Goal: Book appointment/travel/reservation

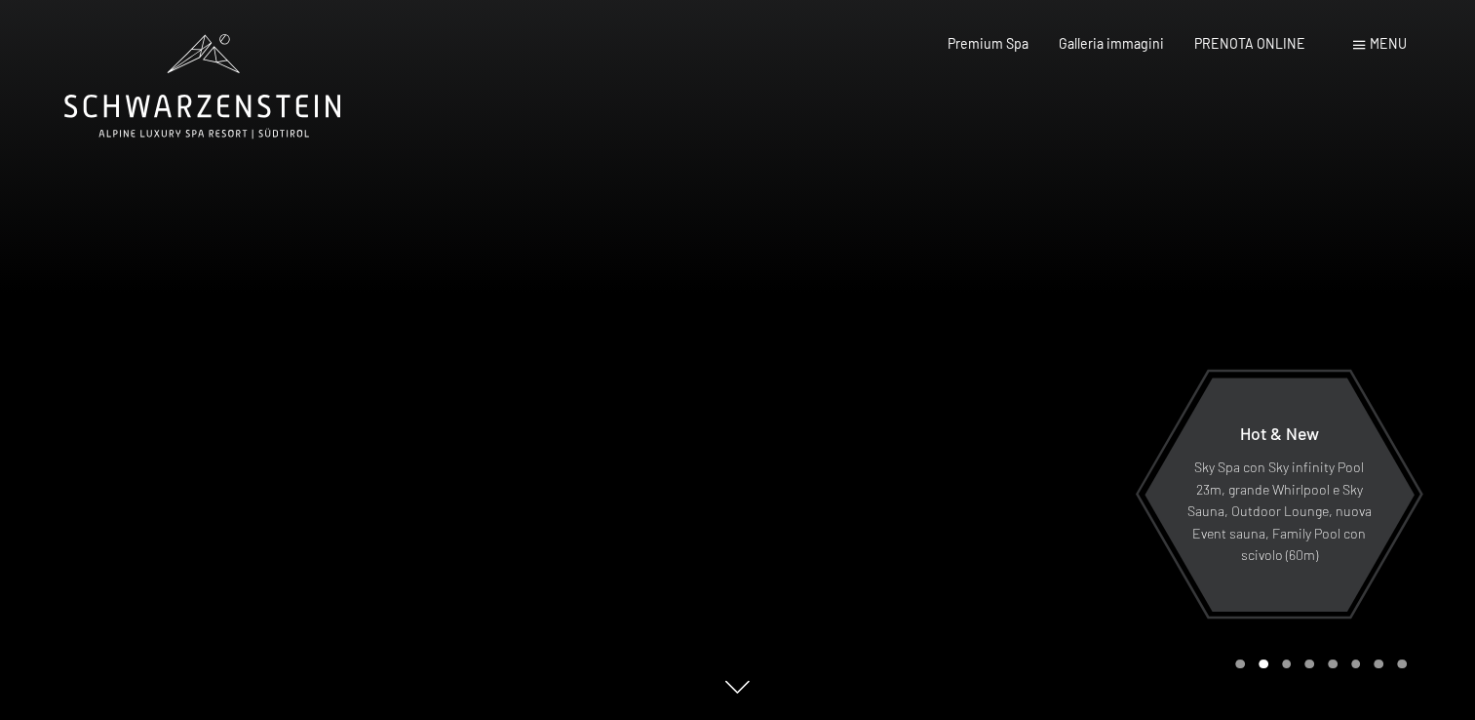
click at [1359, 45] on span at bounding box center [1359, 45] width 12 height 9
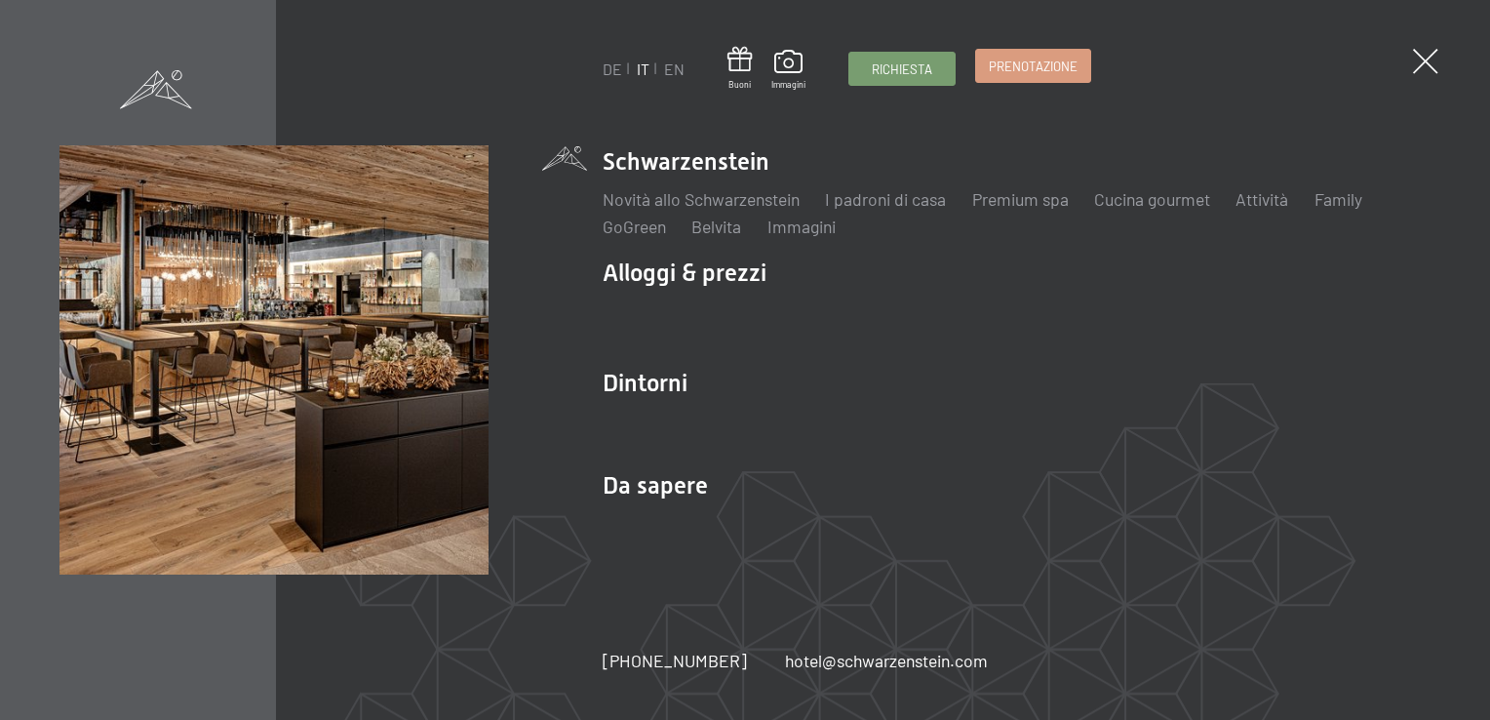
click at [1041, 69] on span "Prenotazione" at bounding box center [1033, 67] width 89 height 18
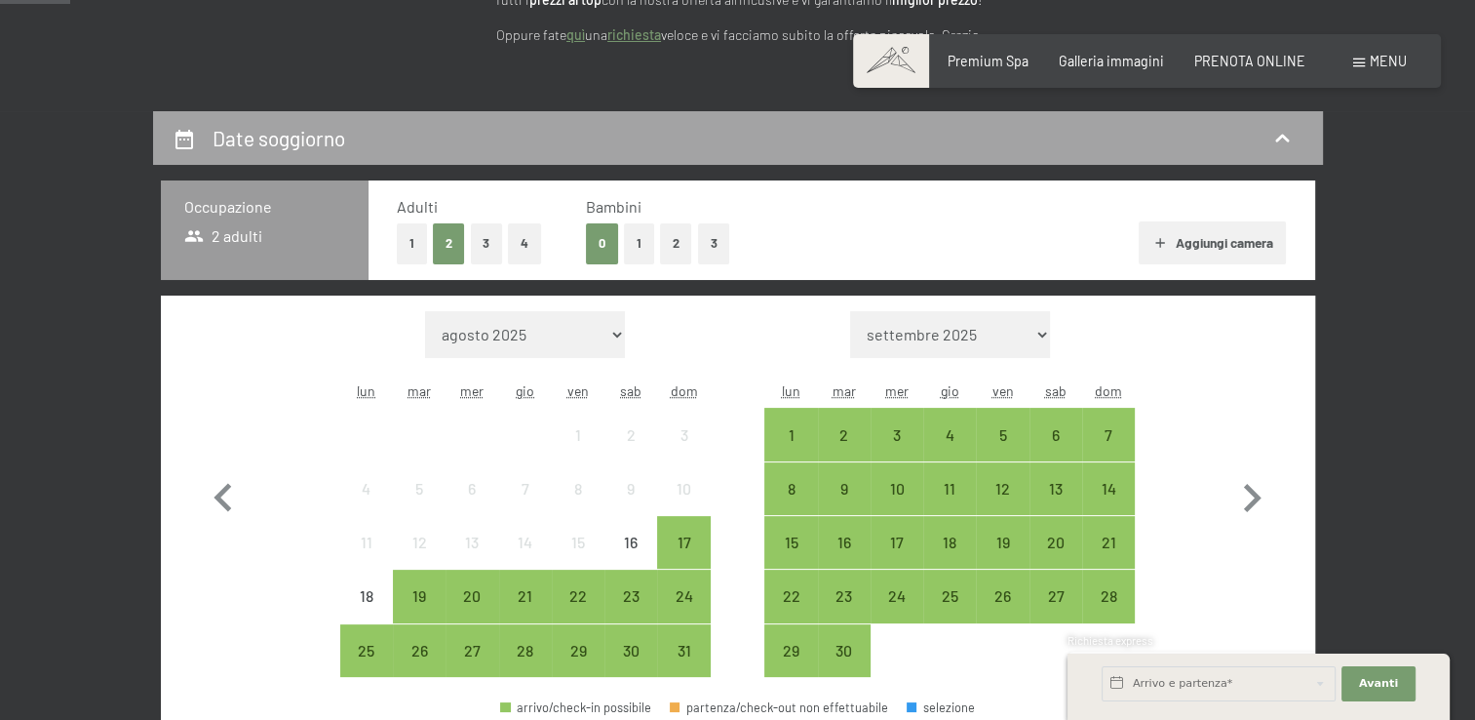
scroll to position [314, 0]
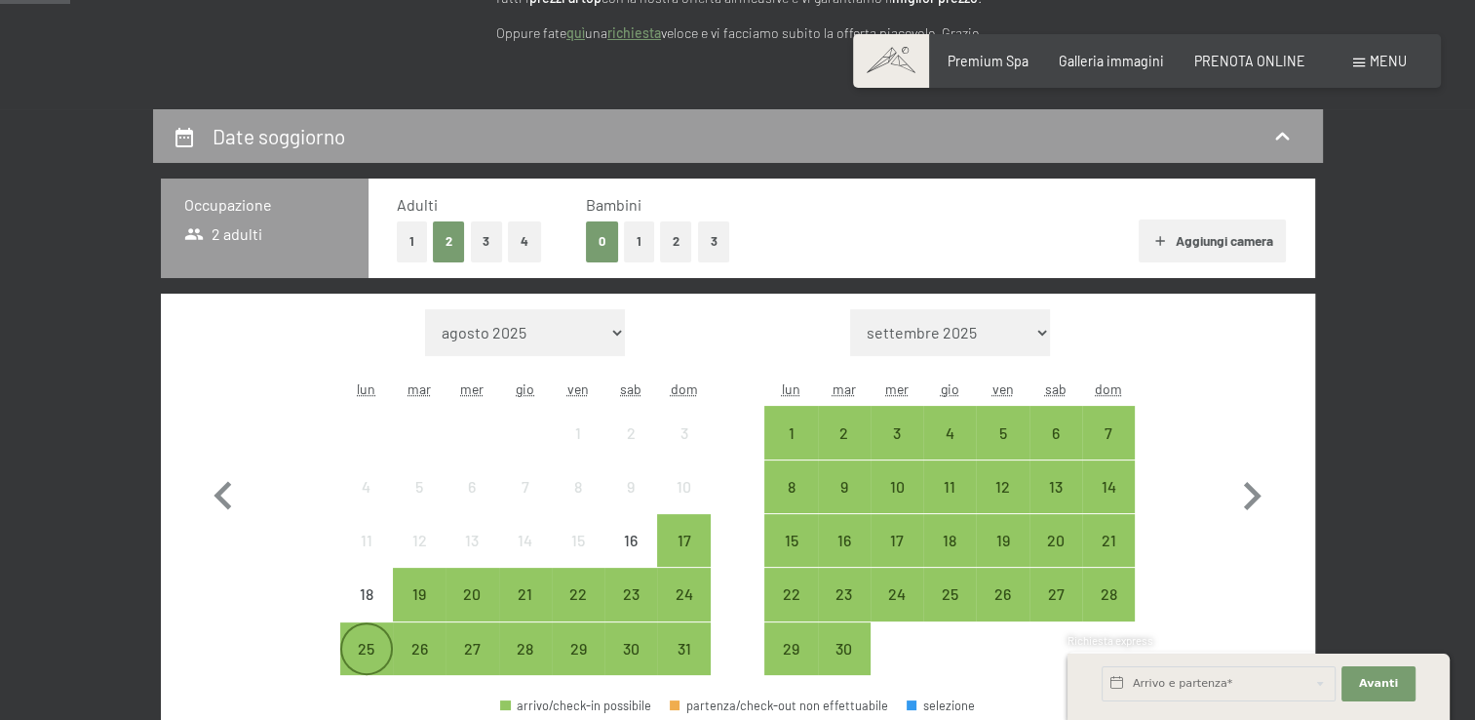
click at [362, 645] on div "25" at bounding box center [366, 665] width 49 height 49
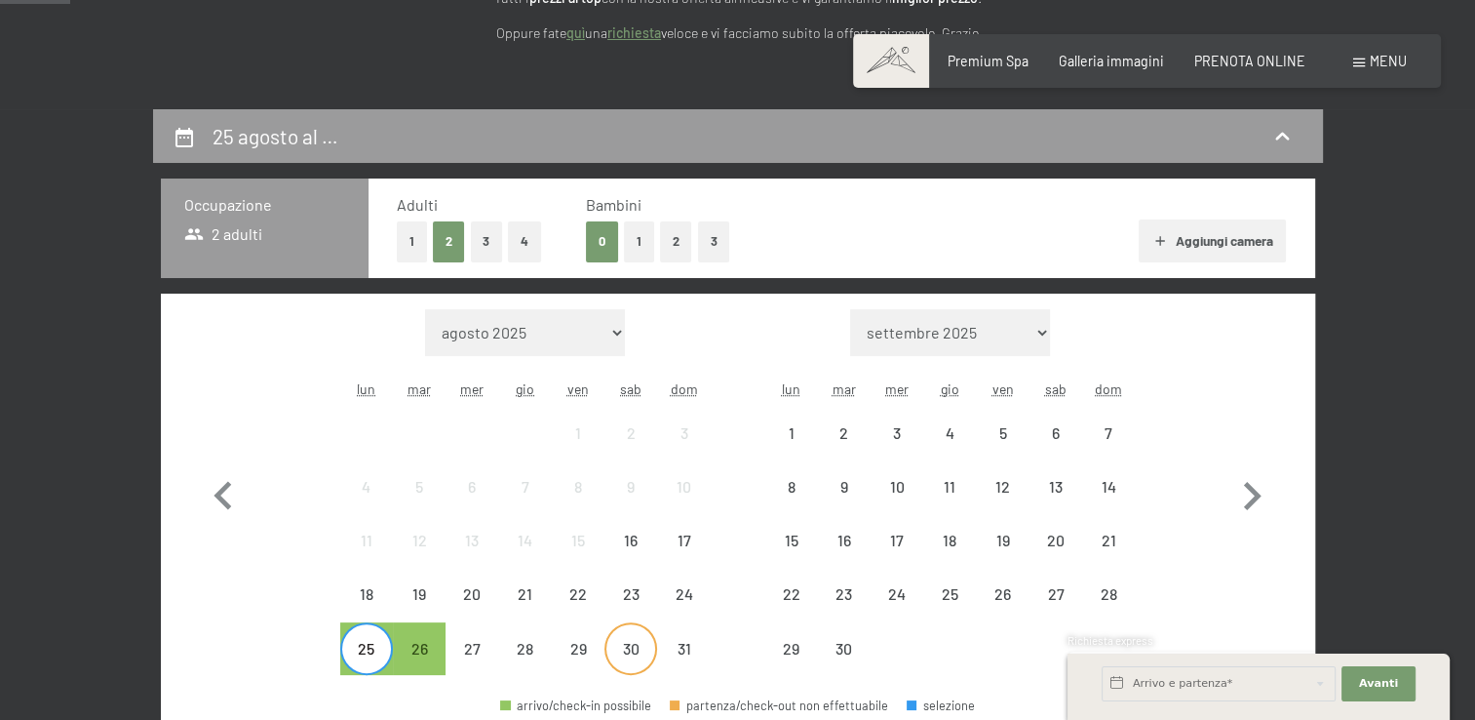
click at [628, 649] on div "30" at bounding box center [630, 665] width 49 height 49
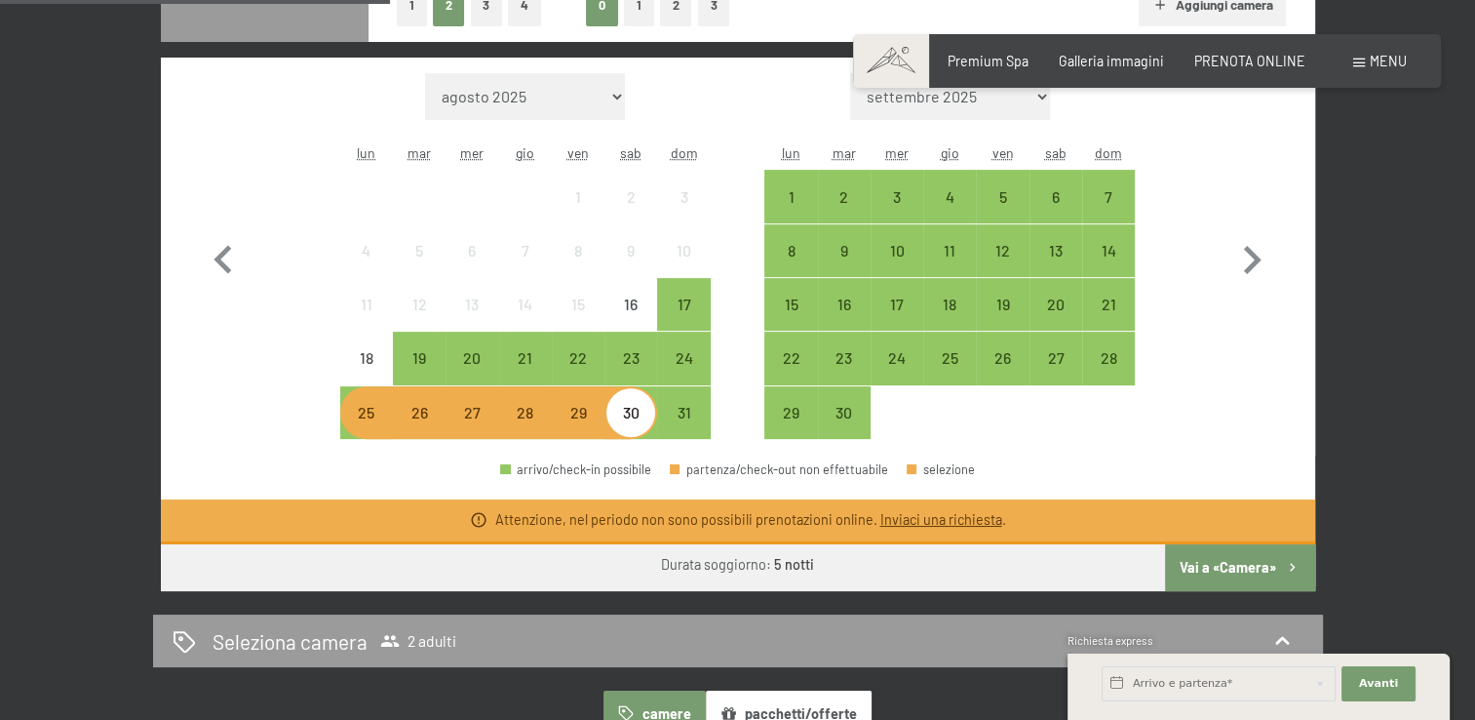
scroll to position [554, 0]
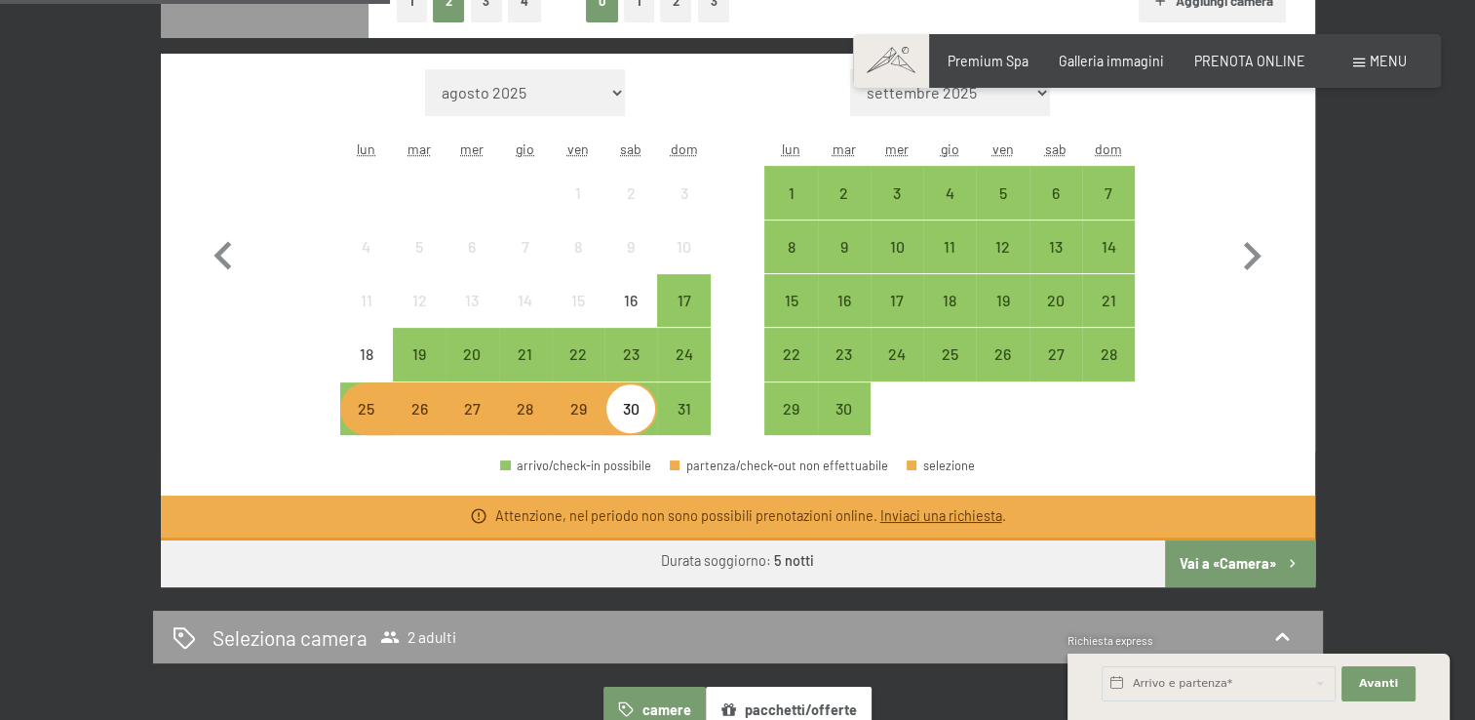
click at [1223, 564] on button "Vai a «Camera»" at bounding box center [1239, 563] width 149 height 47
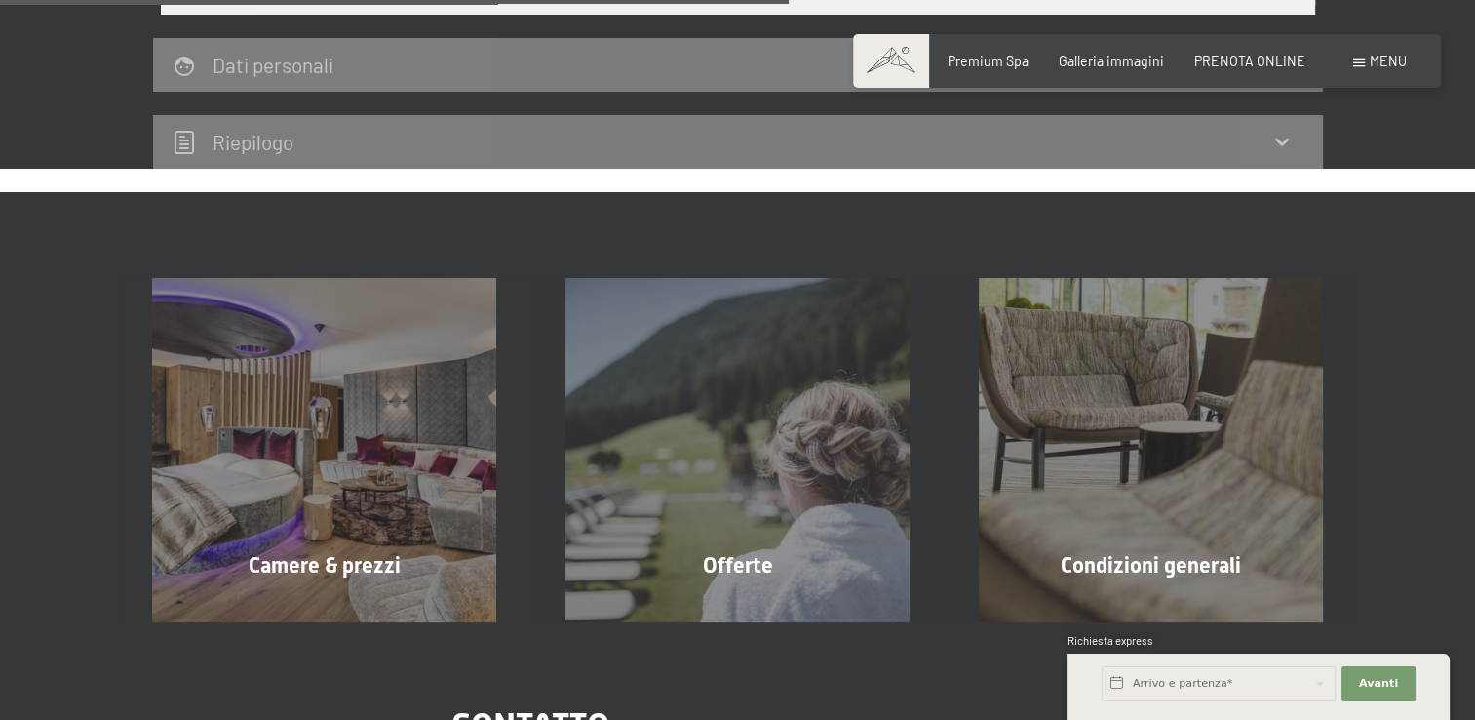
scroll to position [812, 0]
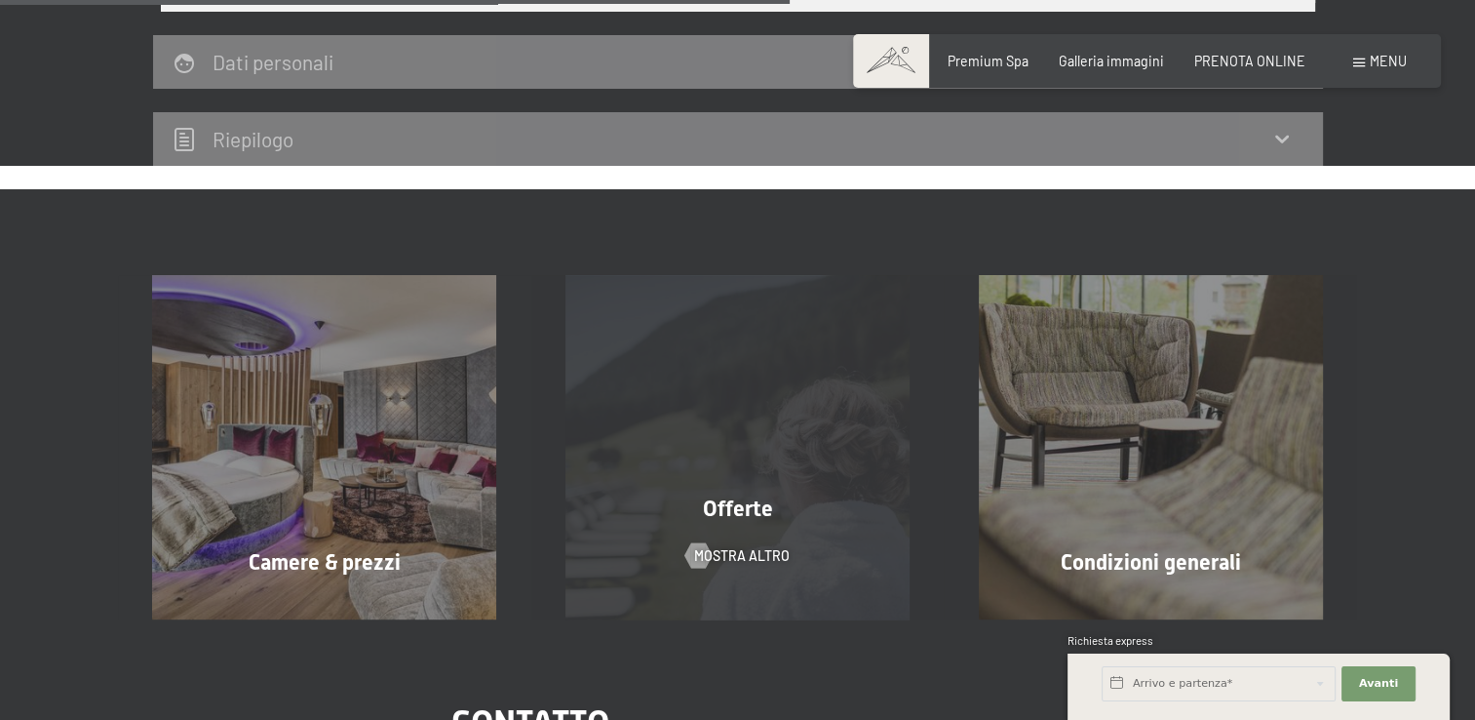
click at [748, 509] on span "Offerte" at bounding box center [738, 508] width 70 height 24
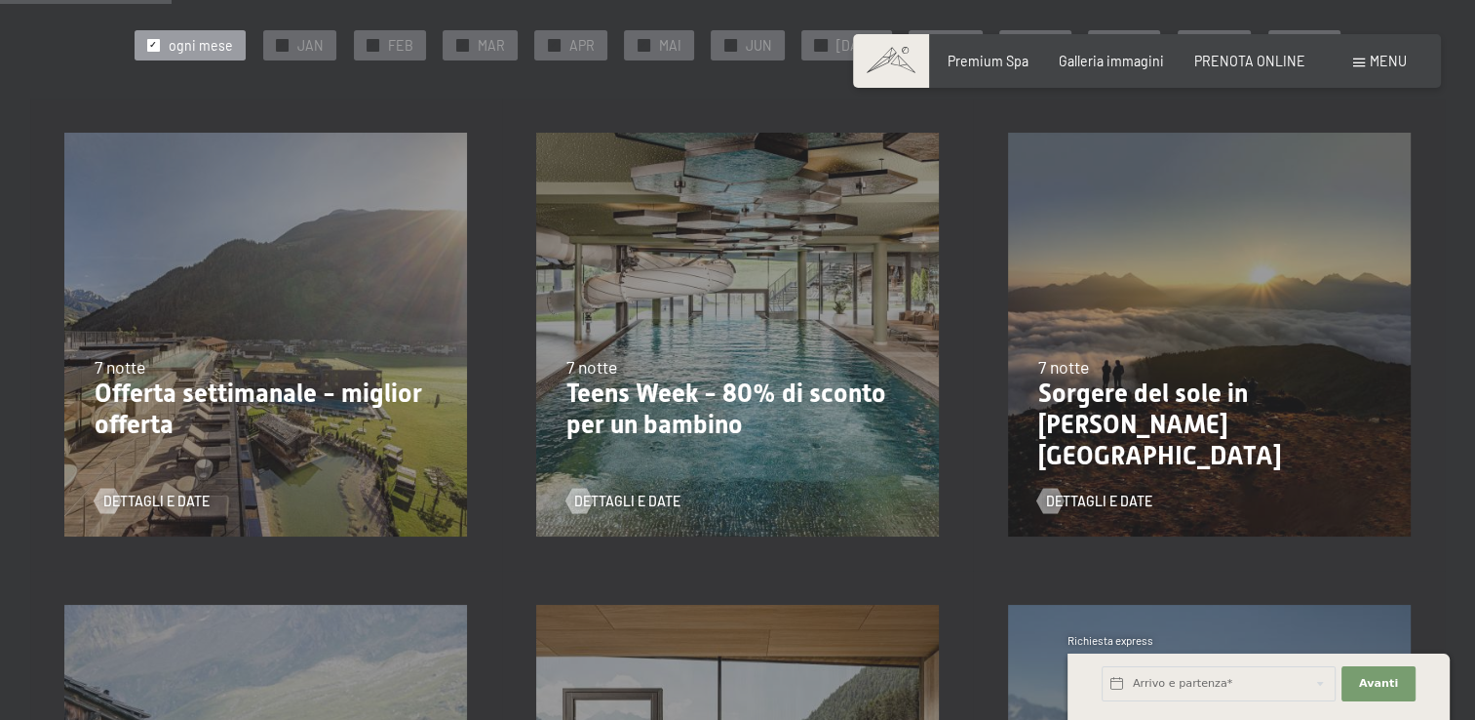
scroll to position [390, 0]
click at [211, 383] on p "Offerta settimanale - miglior offerta" at bounding box center [266, 408] width 343 height 61
click at [180, 505] on span "Dettagli e Date" at bounding box center [176, 501] width 106 height 20
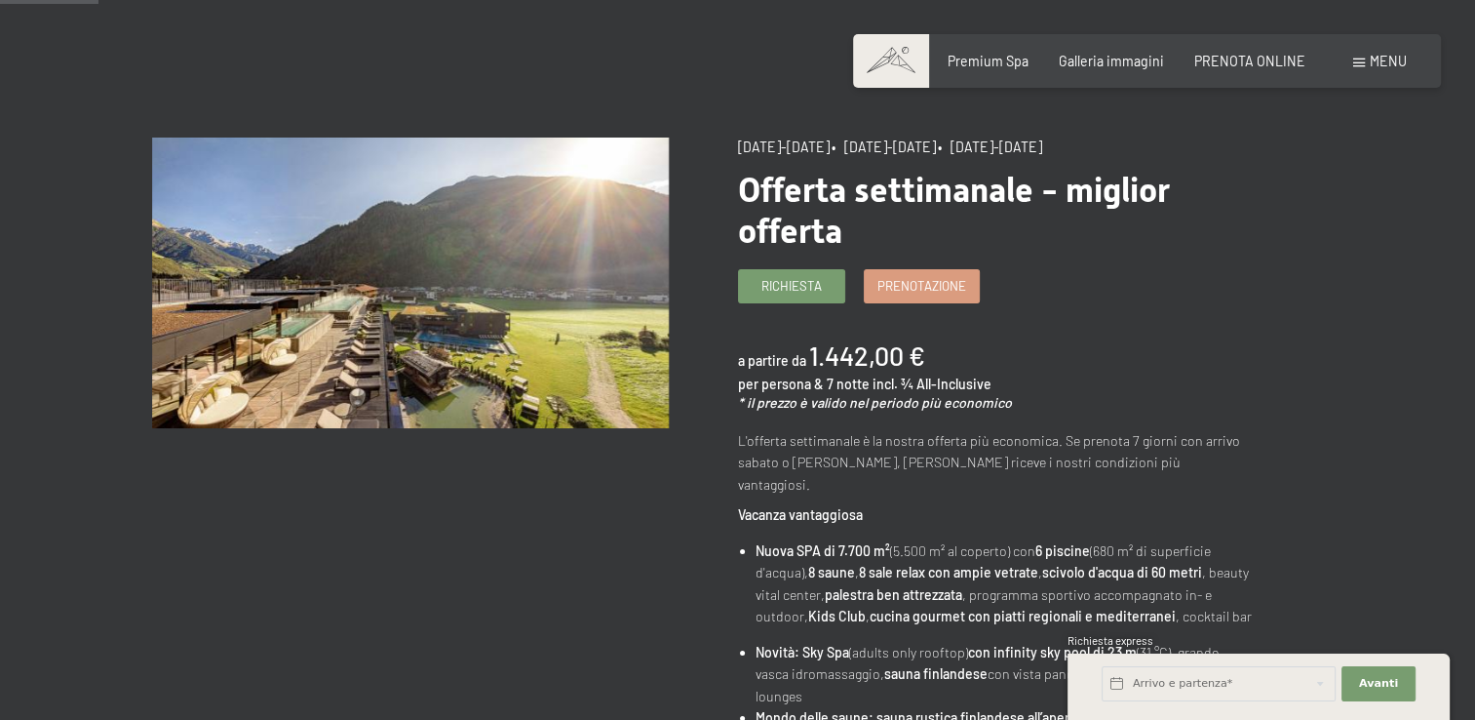
scroll to position [137, 0]
